Goal: Information Seeking & Learning: Learn about a topic

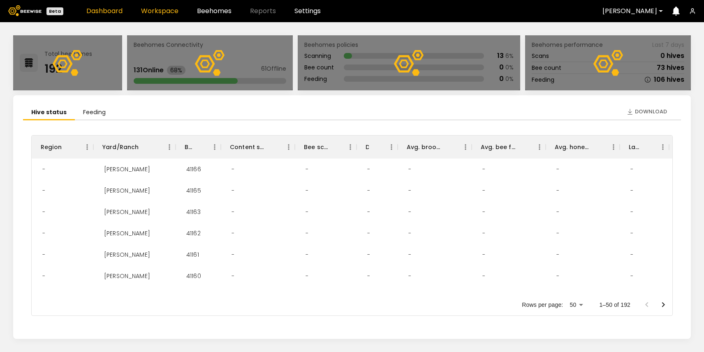
click at [161, 14] on link "Workspace" at bounding box center [159, 11] width 37 height 7
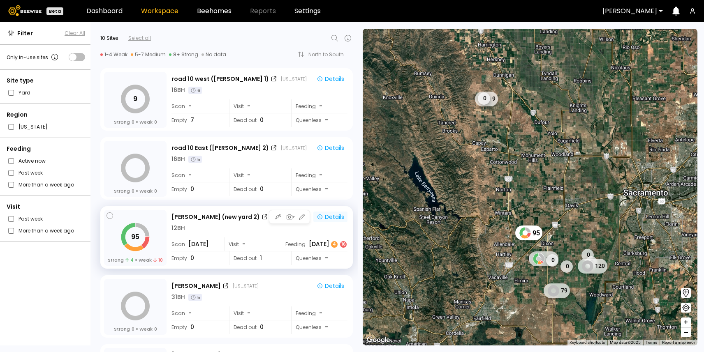
click at [328, 215] on div "Details" at bounding box center [331, 216] width 28 height 7
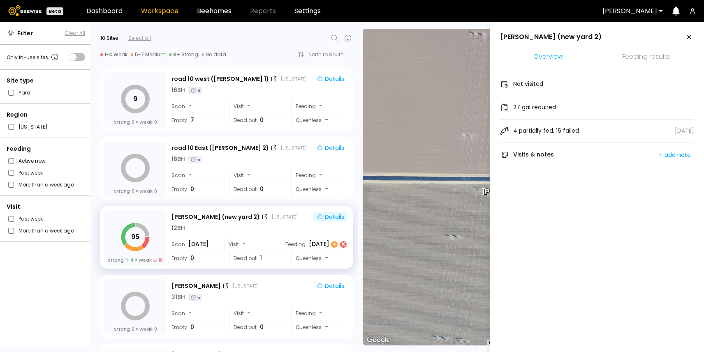
click at [687, 36] on icon at bounding box center [689, 37] width 10 height 10
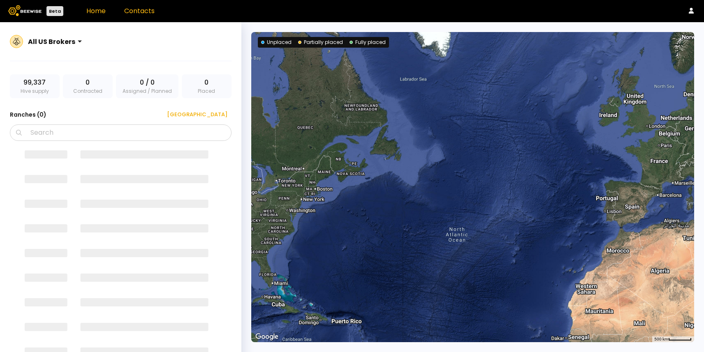
click at [140, 14] on link "Contacts" at bounding box center [139, 10] width 30 height 9
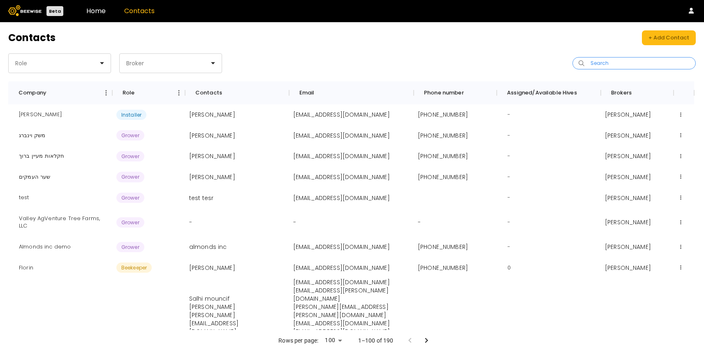
click at [600, 62] on input "Search" at bounding box center [637, 64] width 102 height 12
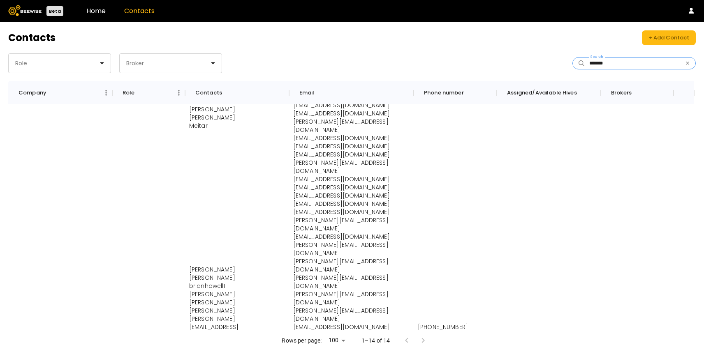
scroll to position [1352, 0]
type input "*******"
click at [96, 14] on link "Home" at bounding box center [95, 10] width 19 height 9
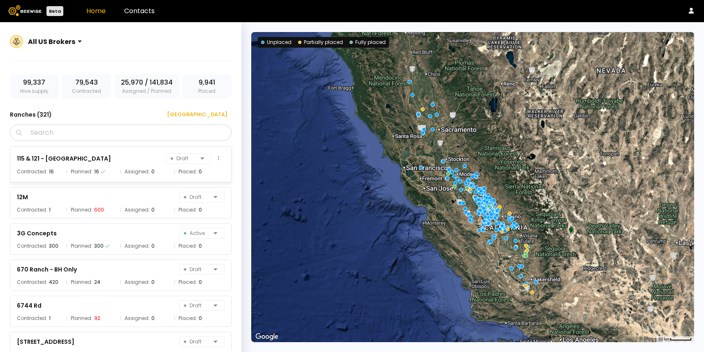
click at [106, 165] on div "115 & 121 - Agriland Draft Contracted: 16 Planned: 16 Assigned: 0 Placed: 0" at bounding box center [121, 164] width 222 height 36
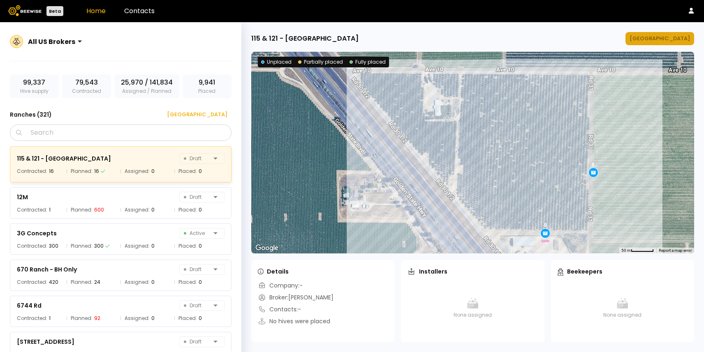
click at [670, 42] on div "Manage Ranch" at bounding box center [659, 39] width 60 height 8
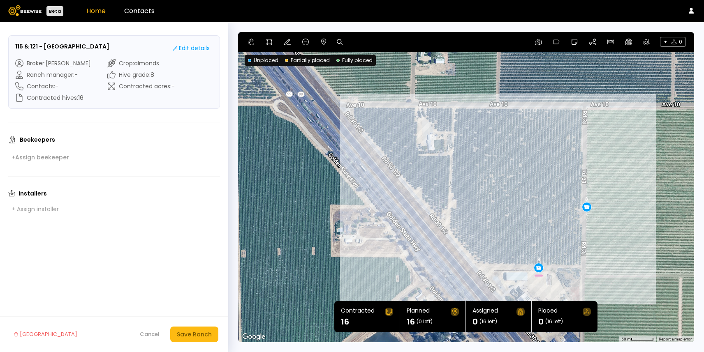
click at [93, 14] on link "Home" at bounding box center [95, 10] width 19 height 9
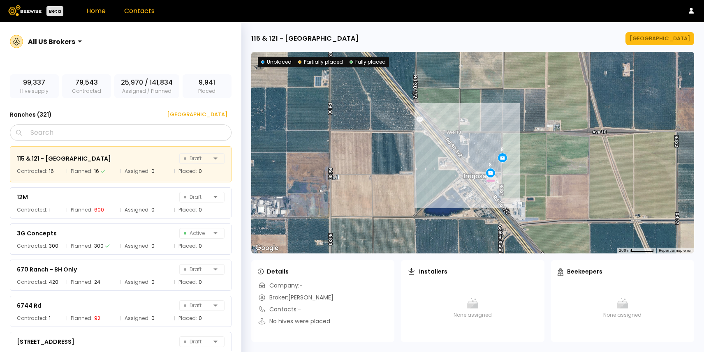
click at [137, 12] on link "Contacts" at bounding box center [139, 10] width 30 height 9
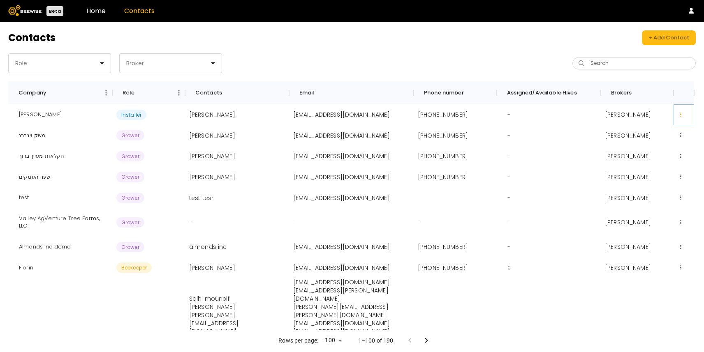
click at [680, 114] on icon at bounding box center [680, 115] width 1 height 5
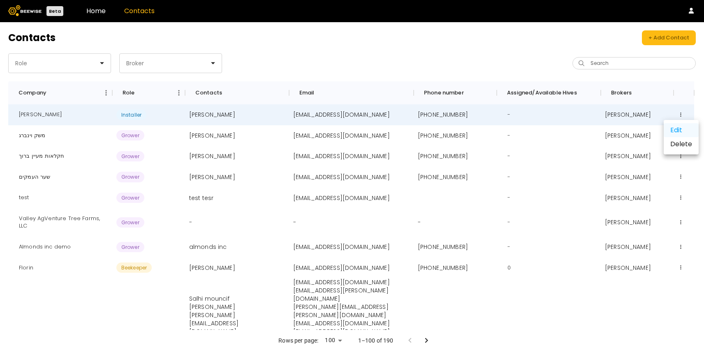
click at [675, 128] on div "Edit" at bounding box center [681, 130] width 35 height 14
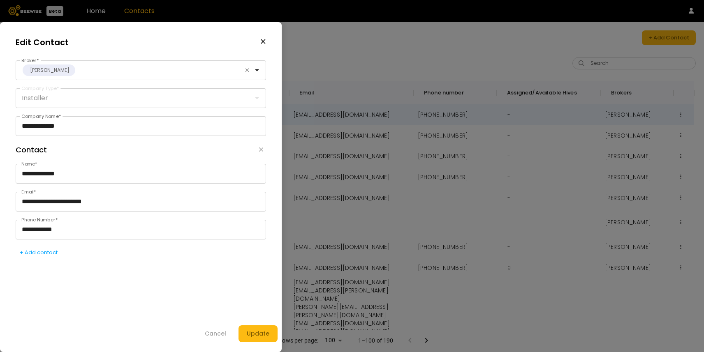
click at [57, 99] on fieldset "Installer Company Type *" at bounding box center [141, 98] width 250 height 20
click at [263, 40] on icon "button" at bounding box center [263, 41] width 6 height 7
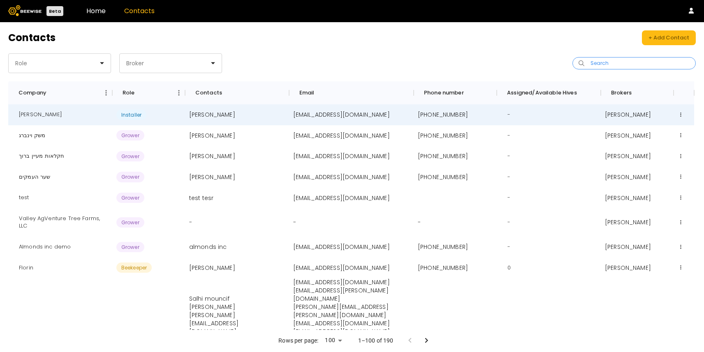
click at [606, 61] on input "Search" at bounding box center [637, 64] width 102 height 12
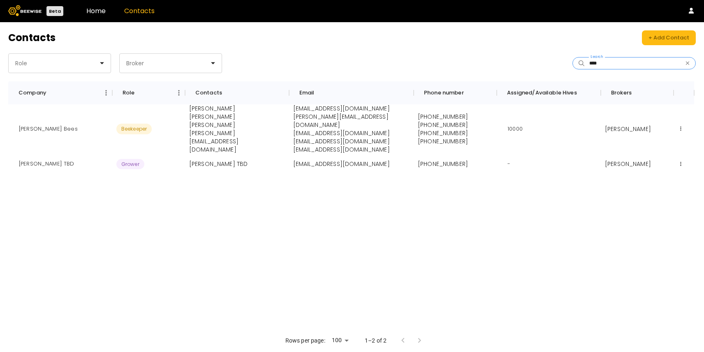
type input "****"
drag, startPoint x: 294, startPoint y: 116, endPoint x: 349, endPoint y: 117, distance: 55.5
click at [350, 117] on p "john@beewise.ag" at bounding box center [351, 121] width 116 height 16
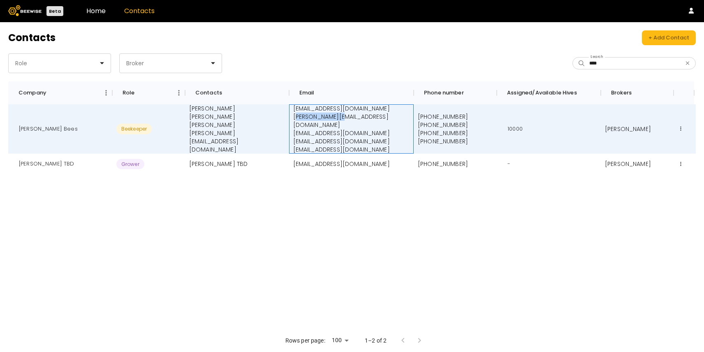
click at [326, 114] on p "john@beewise.ag" at bounding box center [351, 121] width 116 height 16
click at [217, 114] on p "John Peterson" at bounding box center [237, 117] width 96 height 8
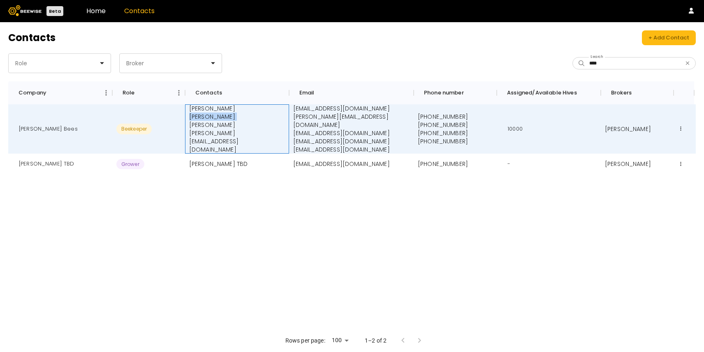
click at [217, 114] on p "John Peterson" at bounding box center [237, 117] width 96 height 8
click at [608, 67] on input "****" at bounding box center [635, 64] width 98 height 12
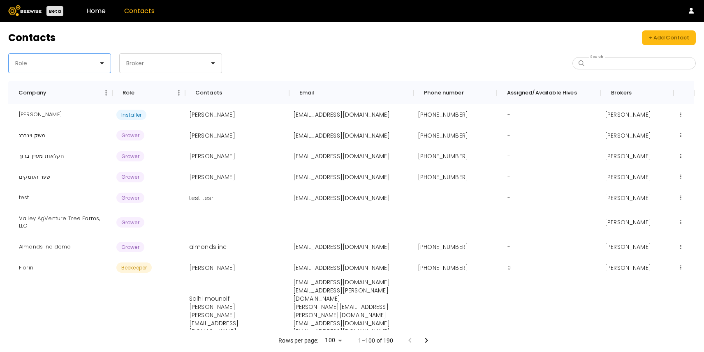
click at [35, 54] on div "Role" at bounding box center [56, 63] width 95 height 19
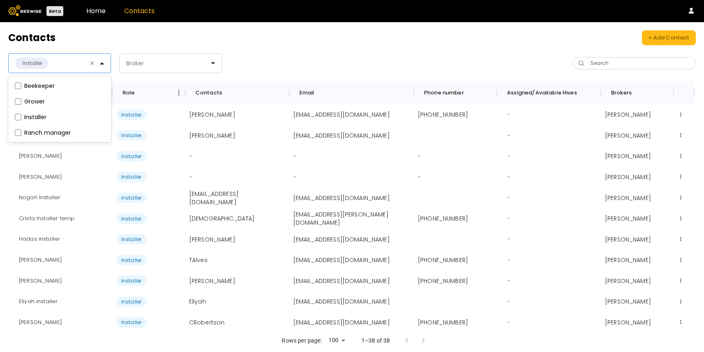
click at [236, 61] on div "option Installer, selected. Beekeeper, 1 of 4. 4 results available. Use Up and …" at bounding box center [180, 63] width 344 height 20
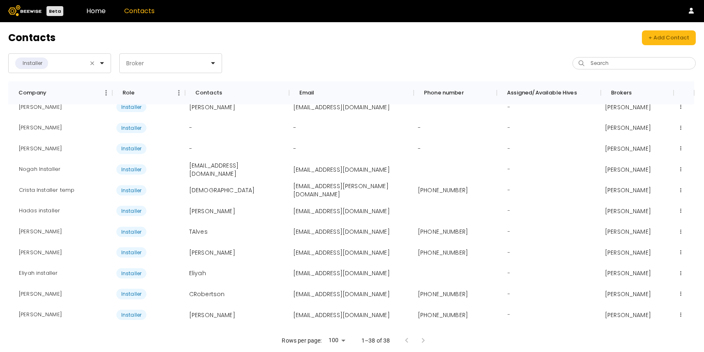
scroll to position [32, 0]
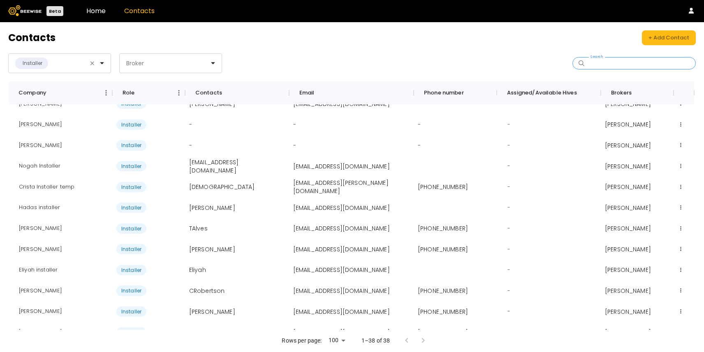
click at [614, 61] on input "Search" at bounding box center [637, 64] width 102 height 12
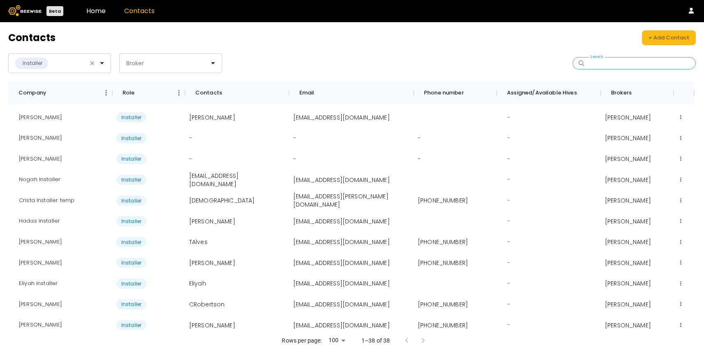
scroll to position [0, 0]
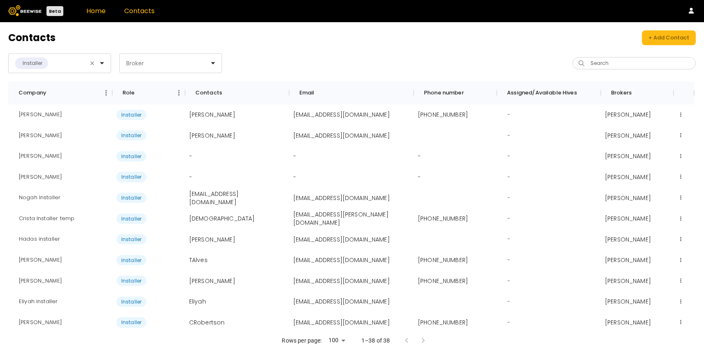
click at [90, 11] on link "Home" at bounding box center [95, 10] width 19 height 9
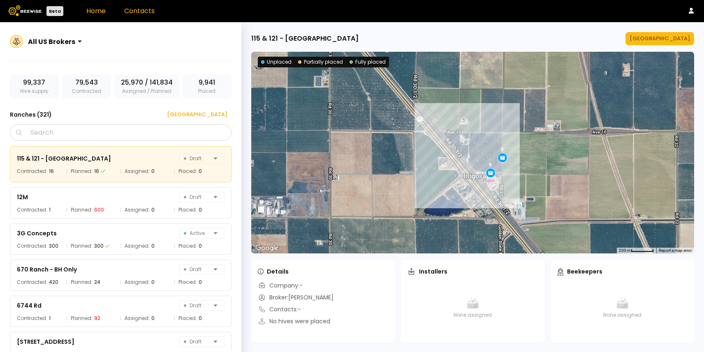
click at [148, 14] on link "Contacts" at bounding box center [139, 10] width 30 height 9
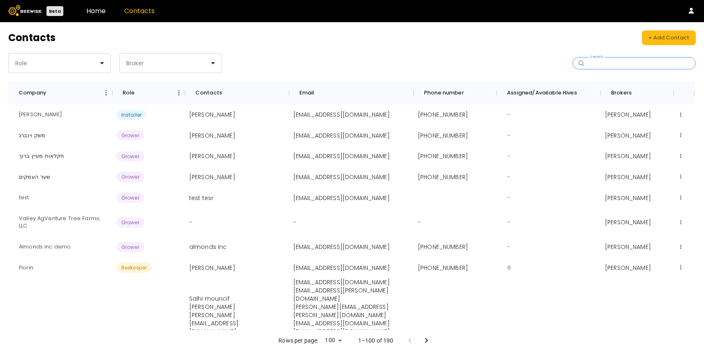
click at [627, 62] on input "Search" at bounding box center [637, 64] width 102 height 12
type input "*"
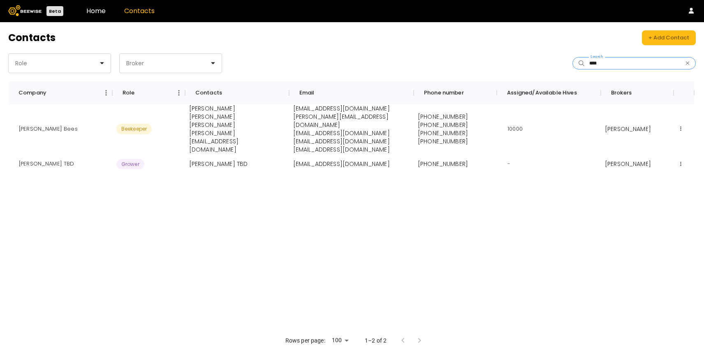
type input "****"
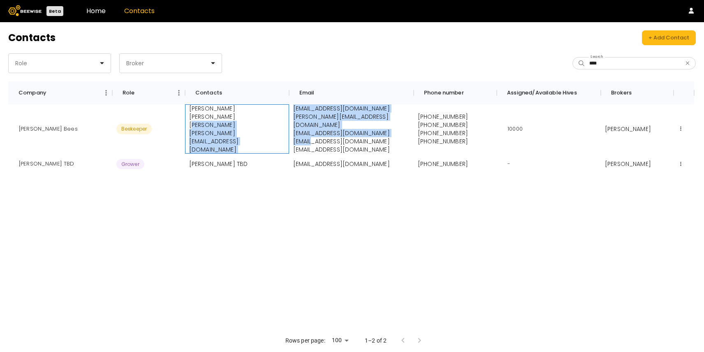
drag, startPoint x: 192, startPoint y: 128, endPoint x: 310, endPoint y: 130, distance: 118.0
click at [310, 130] on div "John Peterson Bees Beekeeper Shlomki Frankin John Peterson Nir Shachar Jesus Ca…" at bounding box center [355, 128] width 694 height 49
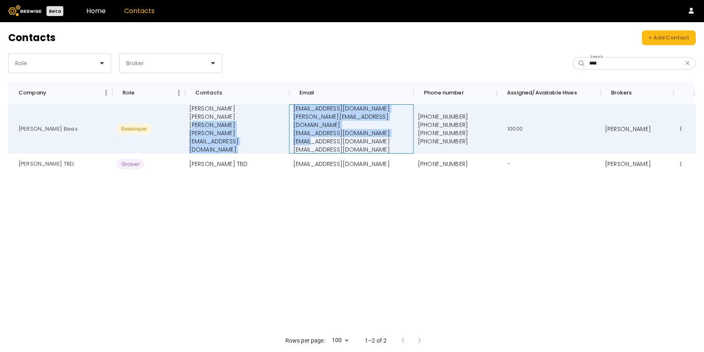
click at [301, 129] on p "nir@beewise.ag" at bounding box center [351, 133] width 116 height 8
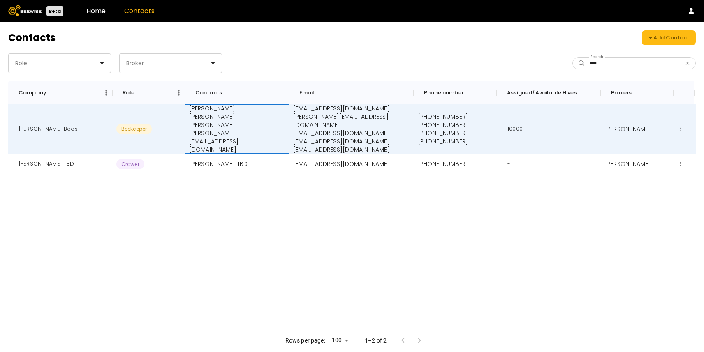
click at [200, 125] on p "Nir Shachar" at bounding box center [237, 125] width 96 height 8
click at [193, 126] on p "Nir Shachar" at bounding box center [237, 125] width 96 height 8
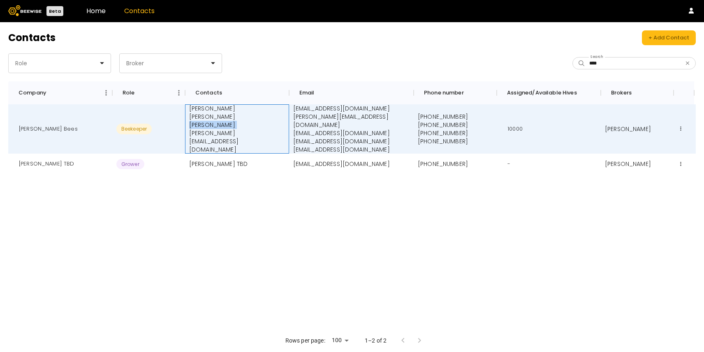
click at [193, 126] on p "Nir Shachar" at bounding box center [237, 125] width 96 height 8
click at [227, 135] on p "Jesus Cardenas" at bounding box center [237, 133] width 96 height 8
click at [313, 160] on p "johnlasogity@tbd.com" at bounding box center [341, 164] width 97 height 8
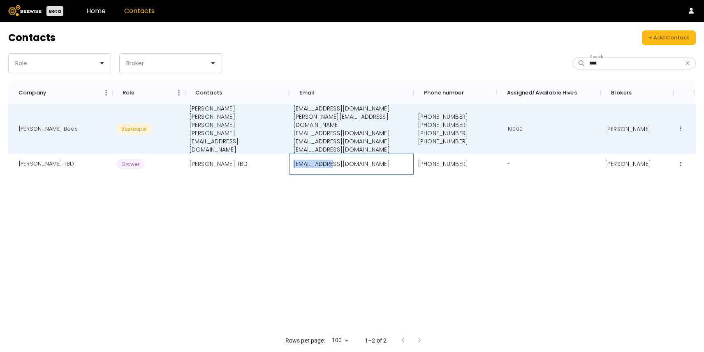
click at [313, 160] on p "johnlasogity@tbd.com" at bounding box center [341, 164] width 97 height 8
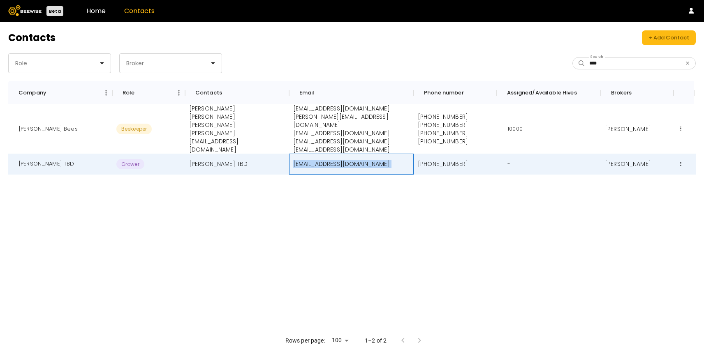
click at [313, 160] on p "johnlasogity@tbd.com" at bounding box center [341, 164] width 97 height 8
click at [442, 160] on p "+14444444448" at bounding box center [443, 164] width 50 height 8
click at [208, 160] on p "John Lasgoity TBD" at bounding box center [218, 164] width 59 height 8
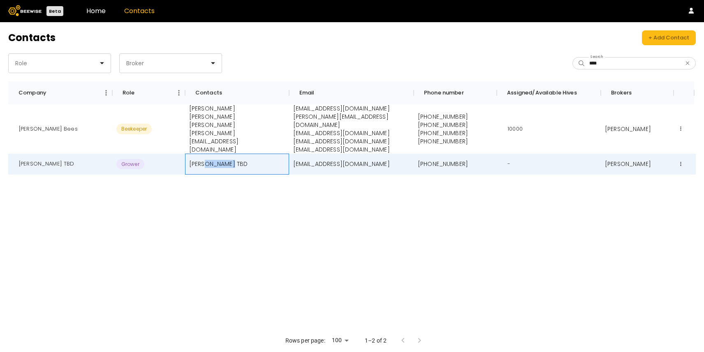
click at [208, 160] on p "John Lasgoity TBD" at bounding box center [218, 164] width 59 height 8
click at [313, 160] on p "johnlasogity@tbd.com" at bounding box center [341, 164] width 97 height 8
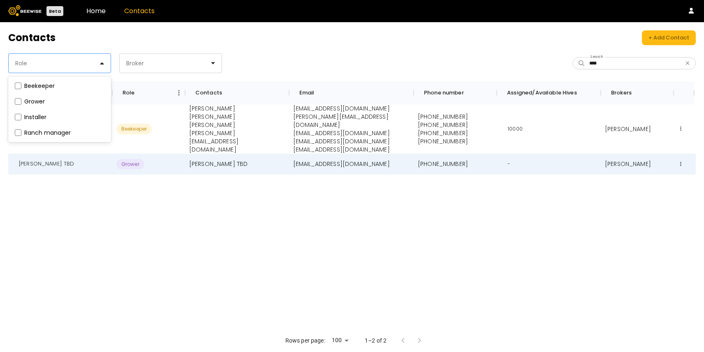
click at [91, 61] on div at bounding box center [56, 63] width 84 height 7
click at [243, 118] on p "John Peterson" at bounding box center [237, 117] width 96 height 8
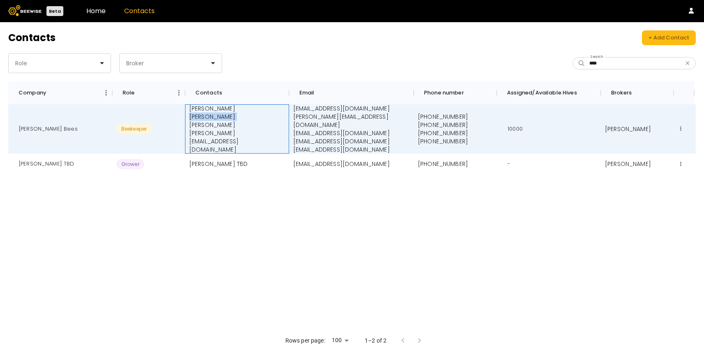
drag, startPoint x: 189, startPoint y: 116, endPoint x: 230, endPoint y: 120, distance: 41.7
click at [230, 120] on div "Shlomki Frankin John Peterson Nir Shachar Jesus Cardenas sahar@beewise.ag" at bounding box center [237, 128] width 96 height 49
click at [203, 129] on p "Jesus Cardenas" at bounding box center [237, 133] width 96 height 8
drag, startPoint x: 190, startPoint y: 106, endPoint x: 243, endPoint y: 108, distance: 53.0
click at [243, 108] on p "Shlomki Frankin" at bounding box center [237, 108] width 96 height 8
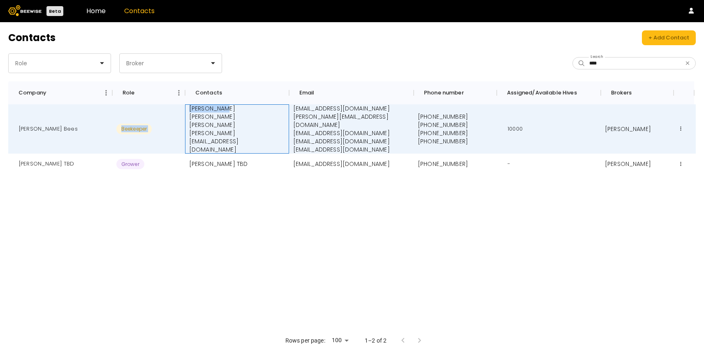
drag, startPoint x: 220, startPoint y: 106, endPoint x: 180, endPoint y: 105, distance: 40.3
click at [180, 105] on div "John Peterson Bees Beekeeper Shlomki Frankin John Peterson Nir Shachar Jesus Ca…" at bounding box center [355, 128] width 694 height 49
click at [196, 109] on p "Shlomki Frankin" at bounding box center [237, 108] width 96 height 8
drag, startPoint x: 191, startPoint y: 143, endPoint x: 244, endPoint y: 140, distance: 52.7
click at [244, 140] on p "sahar@beewise.ag" at bounding box center [237, 145] width 96 height 16
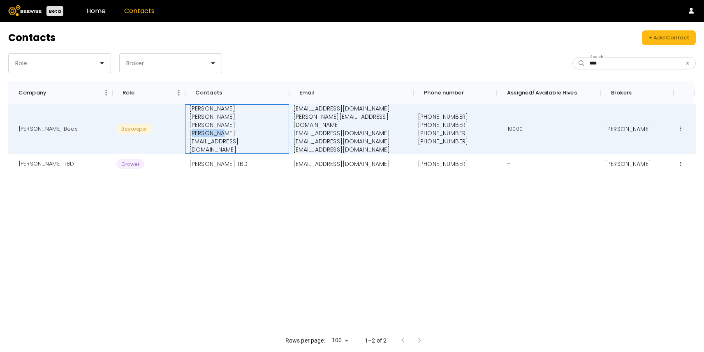
drag, startPoint x: 191, startPoint y: 133, endPoint x: 223, endPoint y: 134, distance: 32.1
click at [223, 134] on p "Jesus Cardenas" at bounding box center [237, 133] width 96 height 8
drag, startPoint x: 197, startPoint y: 118, endPoint x: 219, endPoint y: 118, distance: 22.6
click at [219, 118] on p "John Peterson" at bounding box center [237, 117] width 96 height 8
drag, startPoint x: 194, startPoint y: 136, endPoint x: 220, endPoint y: 136, distance: 26.3
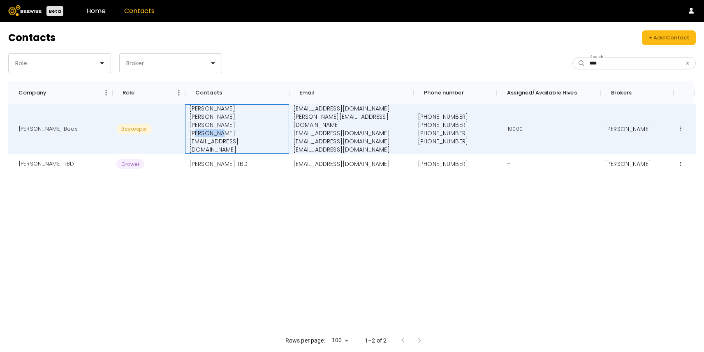
click at [220, 136] on p "Jesus Cardenas" at bounding box center [237, 133] width 96 height 8
click at [678, 126] on button at bounding box center [681, 129] width 6 height 6
click at [674, 139] on div "Edit" at bounding box center [681, 141] width 35 height 14
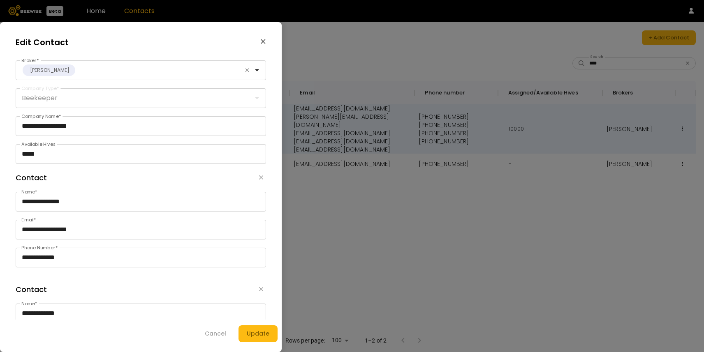
click at [264, 44] on icon "button" at bounding box center [263, 41] width 5 height 5
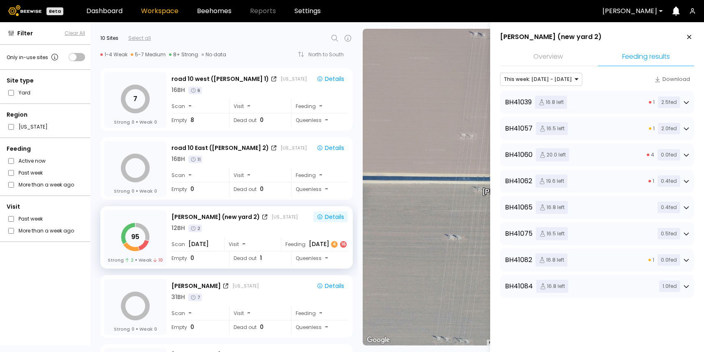
scroll to position [8, 0]
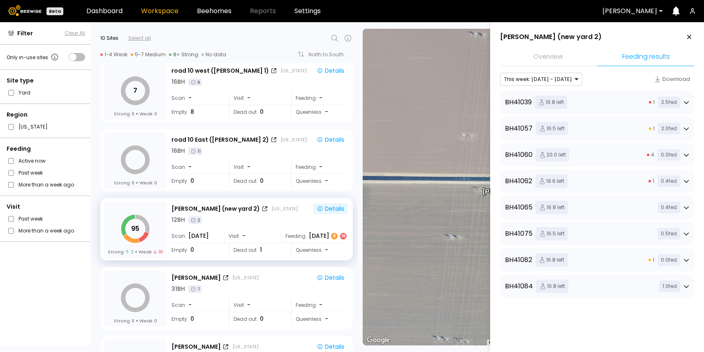
click at [621, 4] on div "[PERSON_NAME]" at bounding box center [630, 11] width 66 height 19
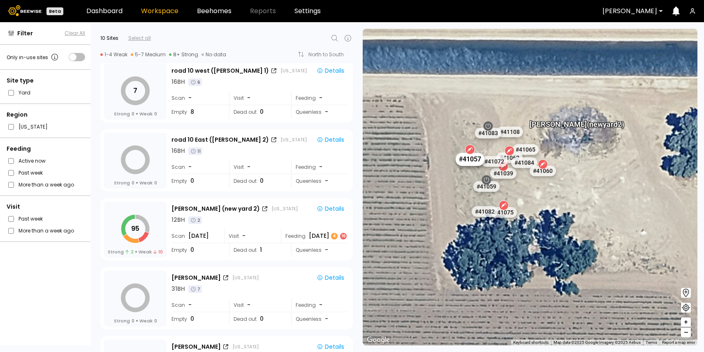
click at [466, 157] on div "# 41057" at bounding box center [470, 159] width 29 height 13
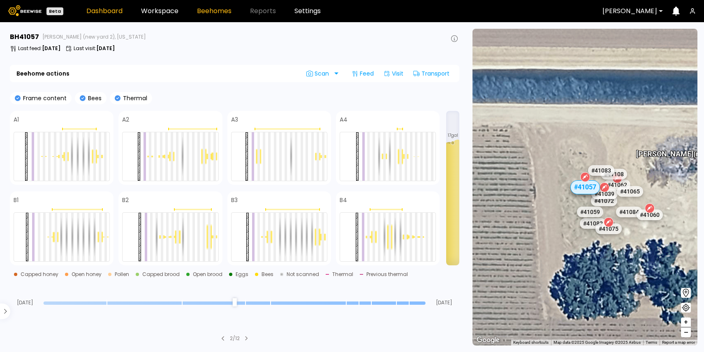
click at [109, 12] on link "Dashboard" at bounding box center [104, 11] width 36 height 7
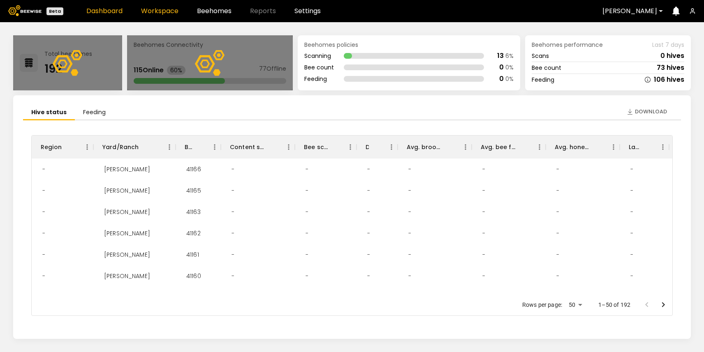
click at [167, 9] on link "Workspace" at bounding box center [159, 11] width 37 height 7
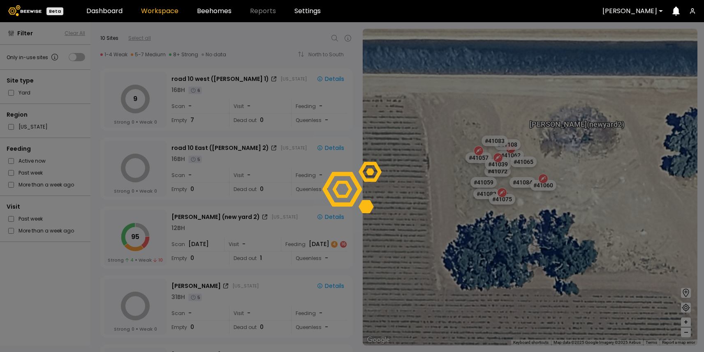
click at [628, 14] on div at bounding box center [629, 10] width 55 height 7
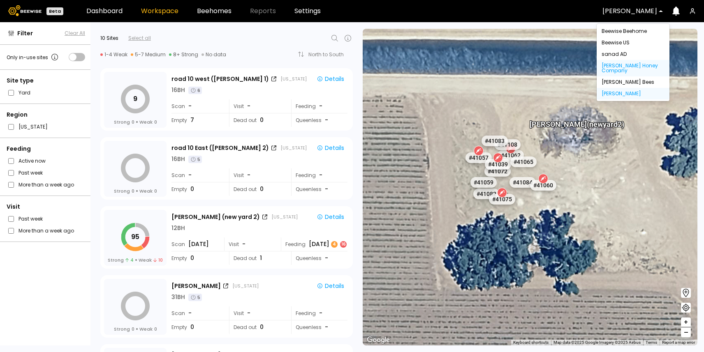
click at [622, 68] on div "Browning's Honey Company" at bounding box center [632, 68] width 63 height 10
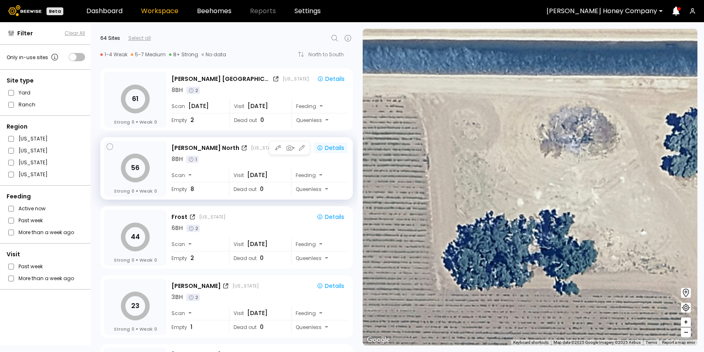
click at [335, 149] on div "Details" at bounding box center [331, 147] width 28 height 7
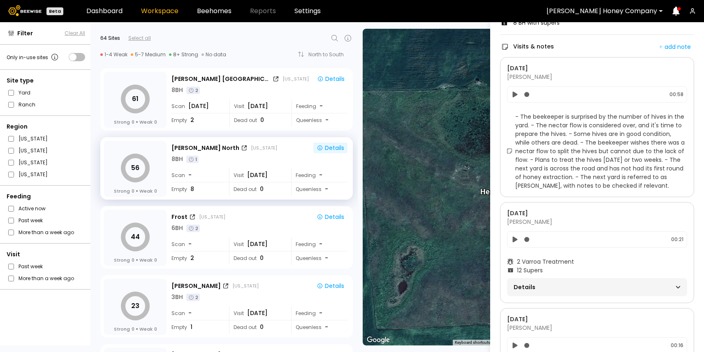
scroll to position [132, 0]
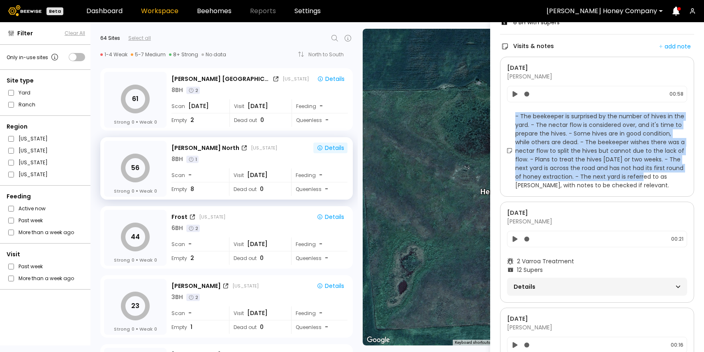
drag, startPoint x: 516, startPoint y: 116, endPoint x: 646, endPoint y: 178, distance: 143.6
click at [646, 177] on span "- The beekeeper is surprised by the number of hives in the yard. - The nectar f…" at bounding box center [601, 151] width 172 height 78
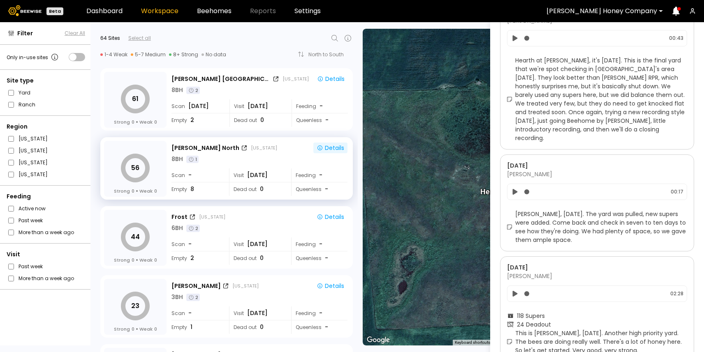
scroll to position [1266, 0]
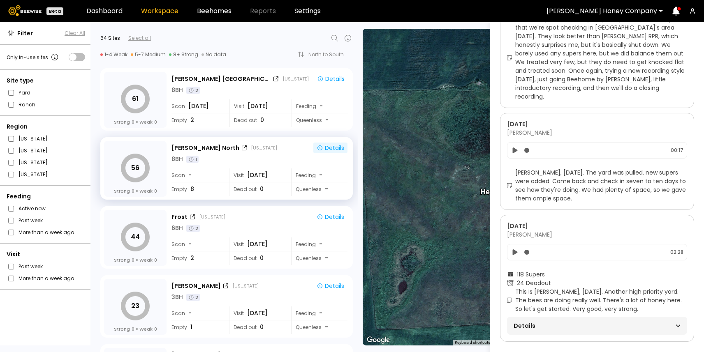
click at [541, 320] on span "Details" at bounding box center [554, 326] width 83 height 12
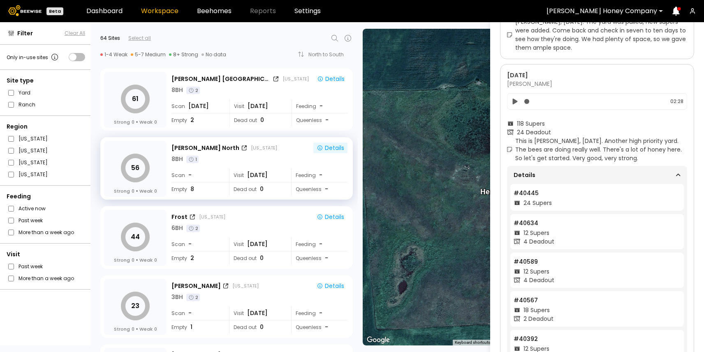
scroll to position [1443, 0]
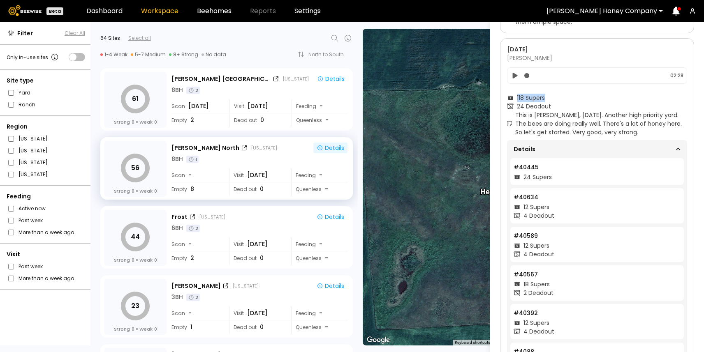
drag, startPoint x: 516, startPoint y: 88, endPoint x: 546, endPoint y: 88, distance: 29.6
click at [546, 94] on div "118 Supers" at bounding box center [597, 98] width 180 height 9
drag, startPoint x: 520, startPoint y: 96, endPoint x: 544, endPoint y: 96, distance: 23.4
click at [544, 102] on span "24 Deadout" at bounding box center [534, 106] width 34 height 9
drag, startPoint x: 518, startPoint y: 107, endPoint x: 652, endPoint y: 121, distance: 135.1
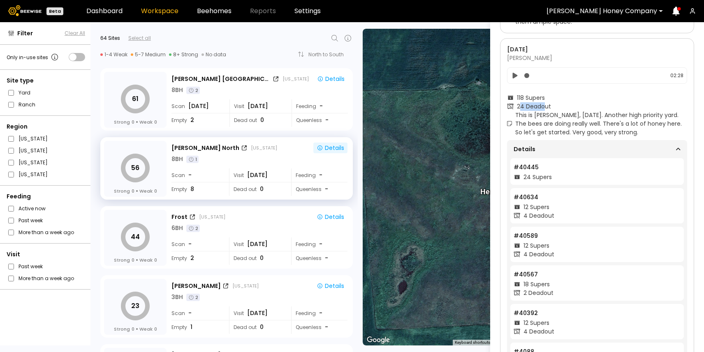
click at [652, 121] on span "This is Hertha Tim North, July 17th. Another high priority yard. The bees are d…" at bounding box center [601, 124] width 172 height 26
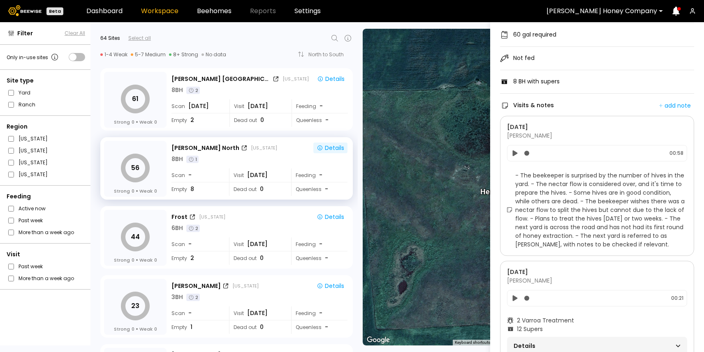
scroll to position [73, 0]
drag, startPoint x: 517, startPoint y: 173, endPoint x: 548, endPoint y: 178, distance: 31.6
click at [532, 174] on span "- The beekeeper is surprised by the number of hives in the yard. - The nectar f…" at bounding box center [601, 210] width 172 height 78
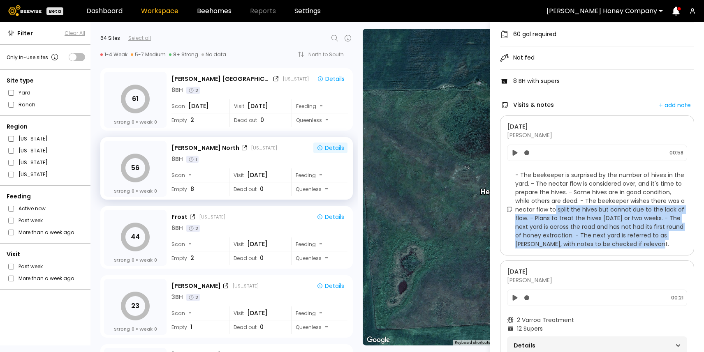
drag, startPoint x: 641, startPoint y: 244, endPoint x: 553, endPoint y: 204, distance: 97.3
click at [553, 206] on span "- The beekeeper is surprised by the number of hives in the yard. - The nectar f…" at bounding box center [601, 210] width 172 height 78
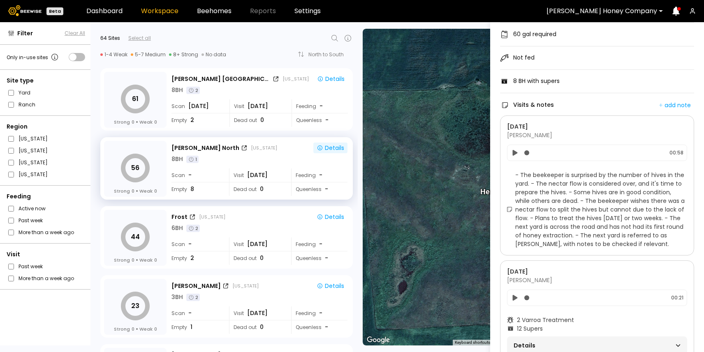
click at [584, 180] on span "- The beekeeper is surprised by the number of hives in the yard. - The nectar f…" at bounding box center [601, 210] width 172 height 78
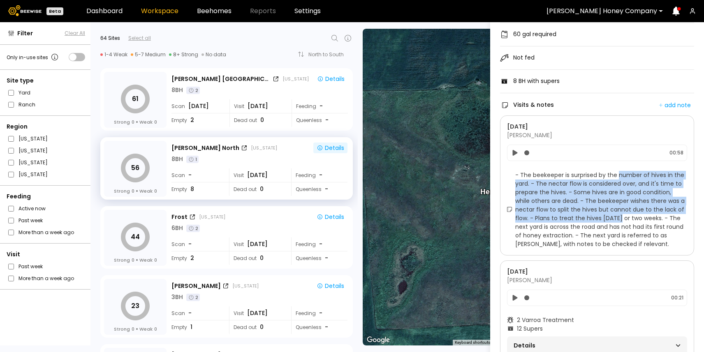
drag, startPoint x: 619, startPoint y: 174, endPoint x: 618, endPoint y: 221, distance: 47.3
click at [618, 219] on span "- The beekeeper is surprised by the number of hives in the yard. - The nectar f…" at bounding box center [601, 210] width 172 height 78
click at [618, 221] on span "- The beekeeper is surprised by the number of hives in the yard. - The nectar f…" at bounding box center [601, 210] width 172 height 78
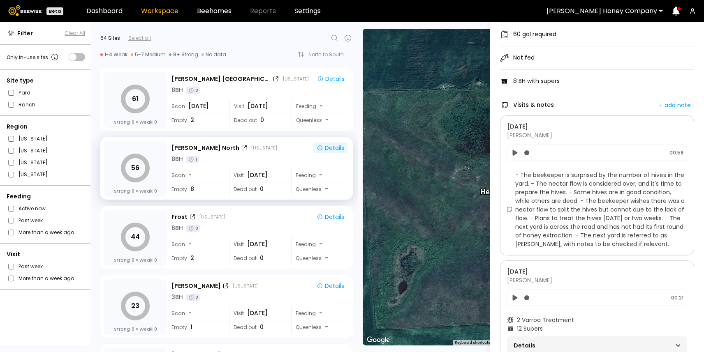
scroll to position [0, 0]
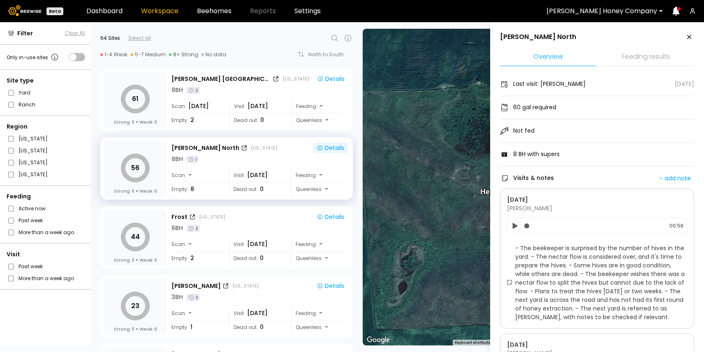
click at [619, 6] on div "Browning's Honey Company" at bounding box center [602, 11] width 122 height 19
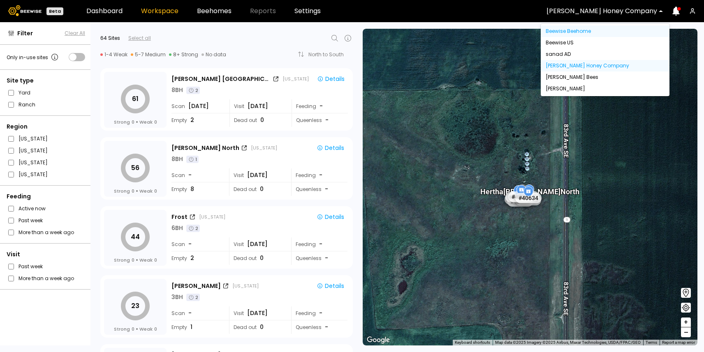
click at [584, 33] on div "Beewise Beehome" at bounding box center [605, 31] width 119 height 5
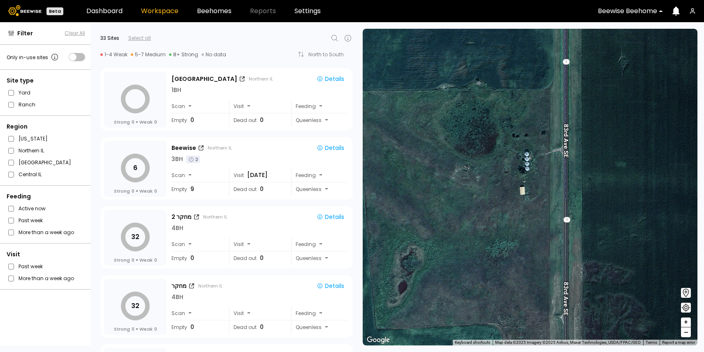
click at [37, 266] on label "Past week" at bounding box center [31, 266] width 24 height 9
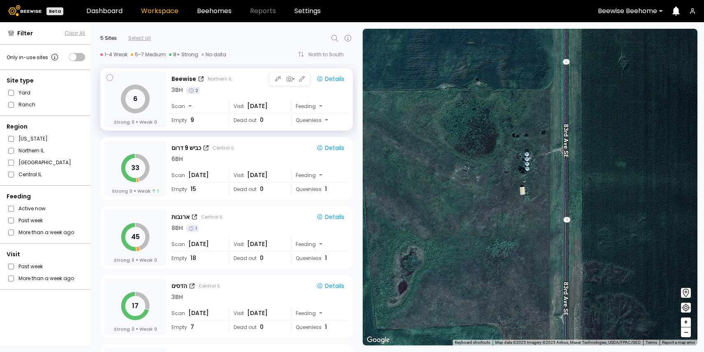
click at [256, 92] on div "3 BH 2" at bounding box center [259, 90] width 176 height 9
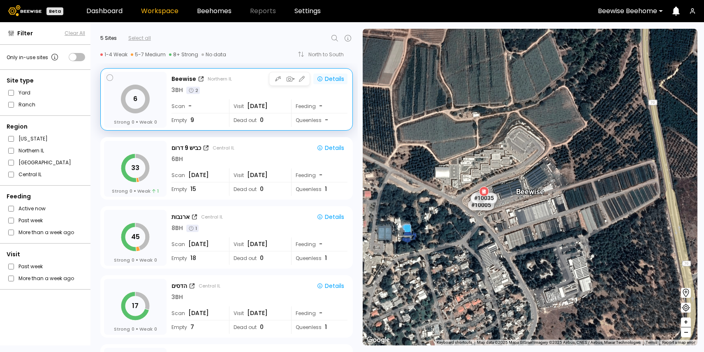
click at [331, 75] on div "Details" at bounding box center [331, 78] width 28 height 7
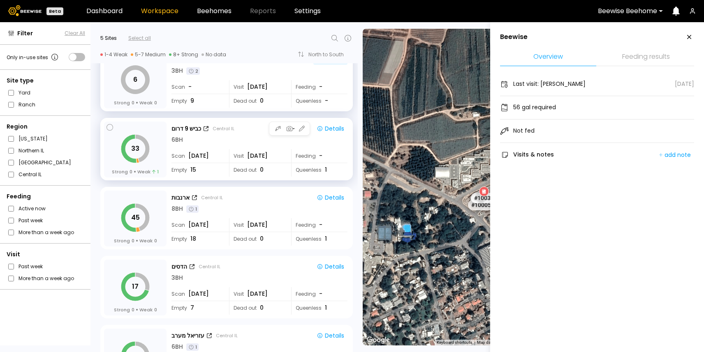
scroll to position [20, 0]
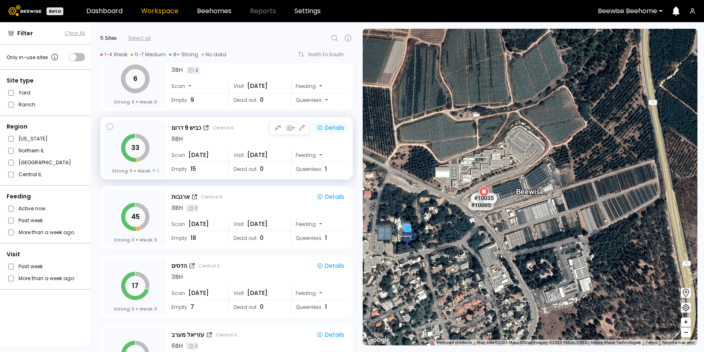
click at [326, 125] on div "Details" at bounding box center [331, 127] width 28 height 7
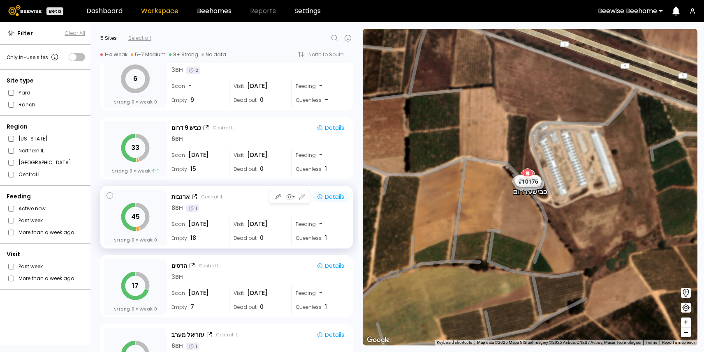
scroll to position [0, 0]
click at [331, 198] on div "Details" at bounding box center [331, 196] width 28 height 7
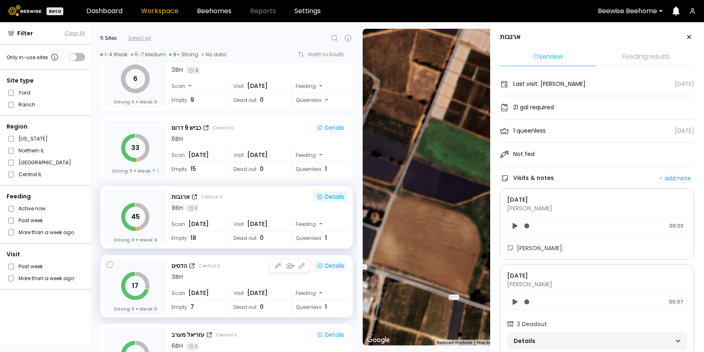
click at [331, 264] on div "Details" at bounding box center [331, 265] width 28 height 7
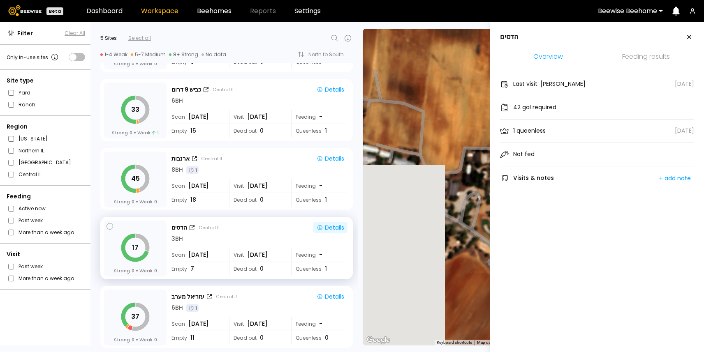
scroll to position [63, 0]
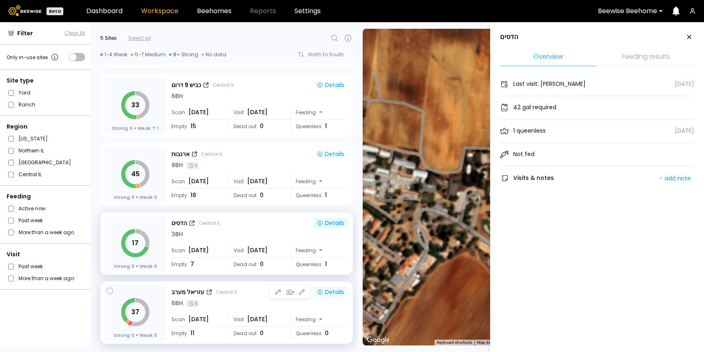
click at [330, 291] on div "Details" at bounding box center [331, 292] width 28 height 7
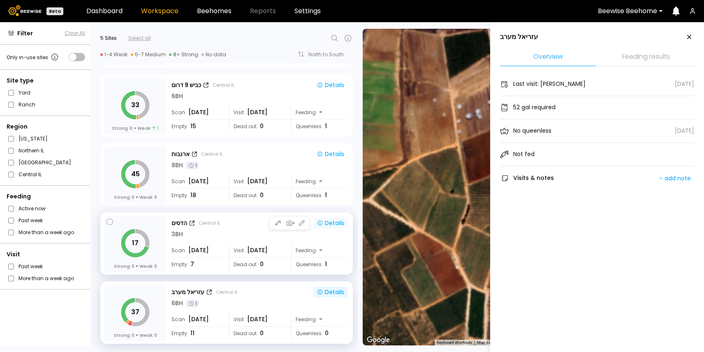
click at [328, 226] on div "Details" at bounding box center [331, 223] width 28 height 7
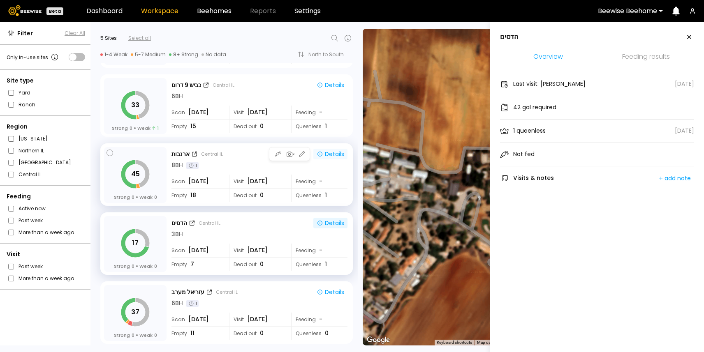
click at [332, 153] on div "Details" at bounding box center [331, 153] width 28 height 7
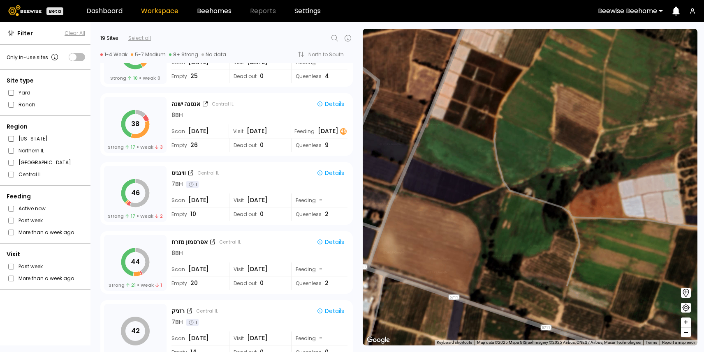
scroll to position [328, 0]
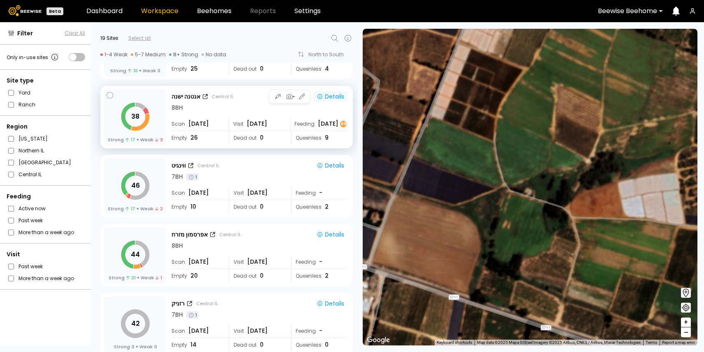
click at [329, 95] on div "Details" at bounding box center [331, 96] width 28 height 7
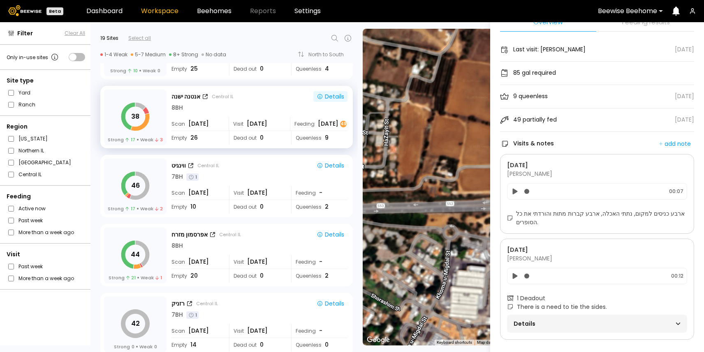
scroll to position [0, 0]
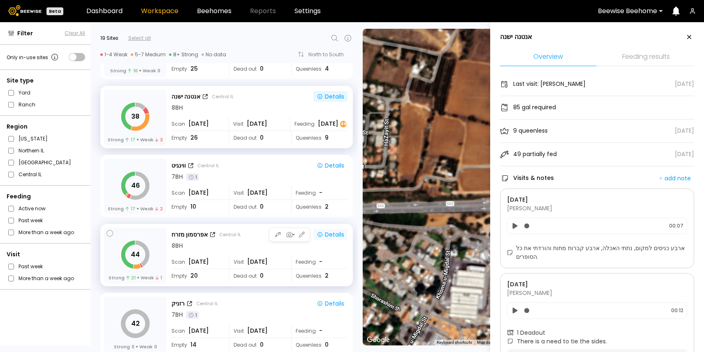
click at [336, 234] on div "Details" at bounding box center [331, 234] width 28 height 7
